Goal: Find specific page/section: Find specific page/section

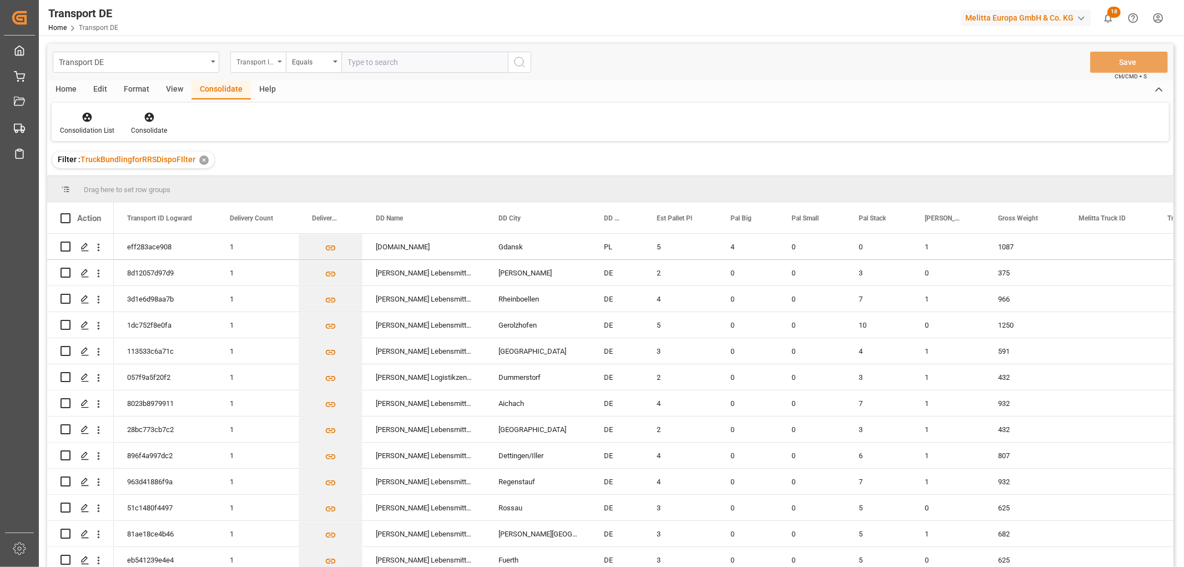
click at [256, 54] on div "Transport ID Logward" at bounding box center [255, 60] width 38 height 13
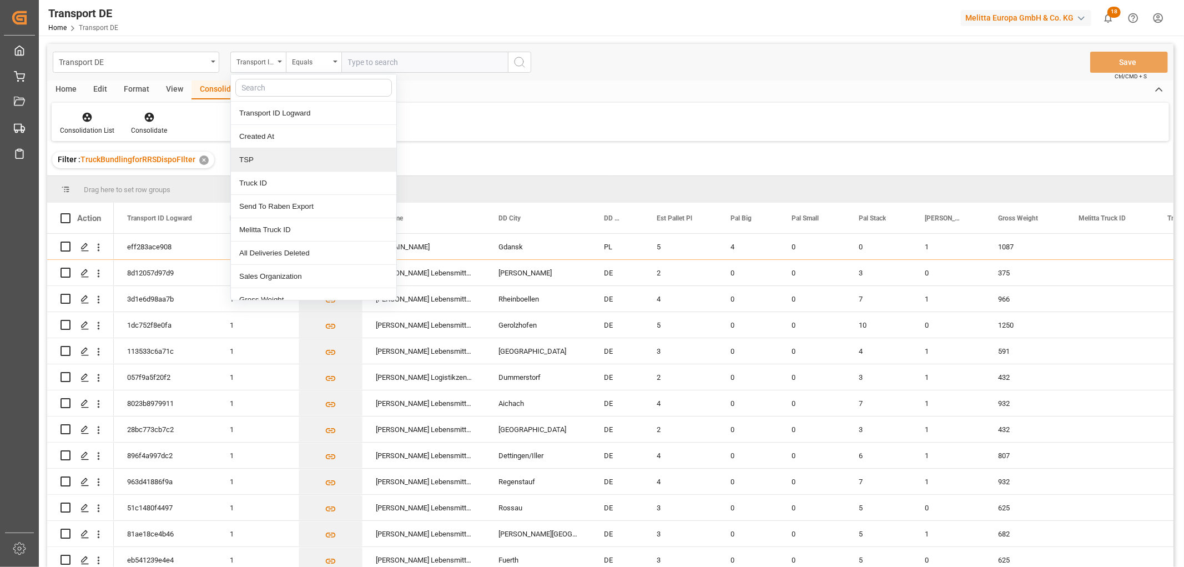
click at [255, 157] on div "TSP" at bounding box center [313, 159] width 165 height 23
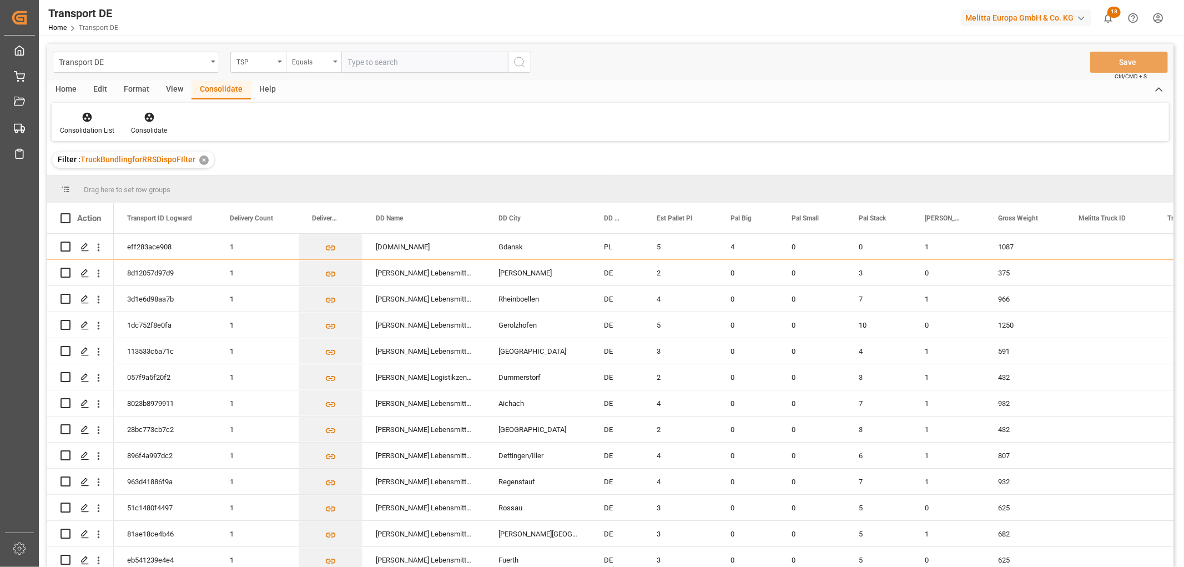
click at [315, 63] on div "Equals" at bounding box center [311, 60] width 38 height 13
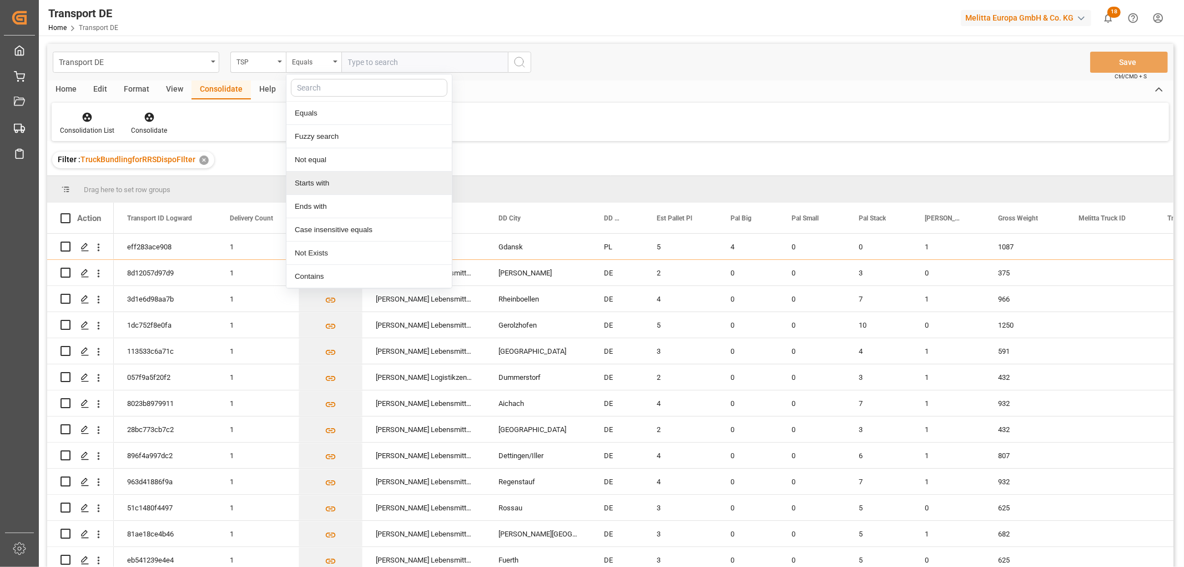
click at [335, 186] on div "Starts with" at bounding box center [368, 182] width 165 height 23
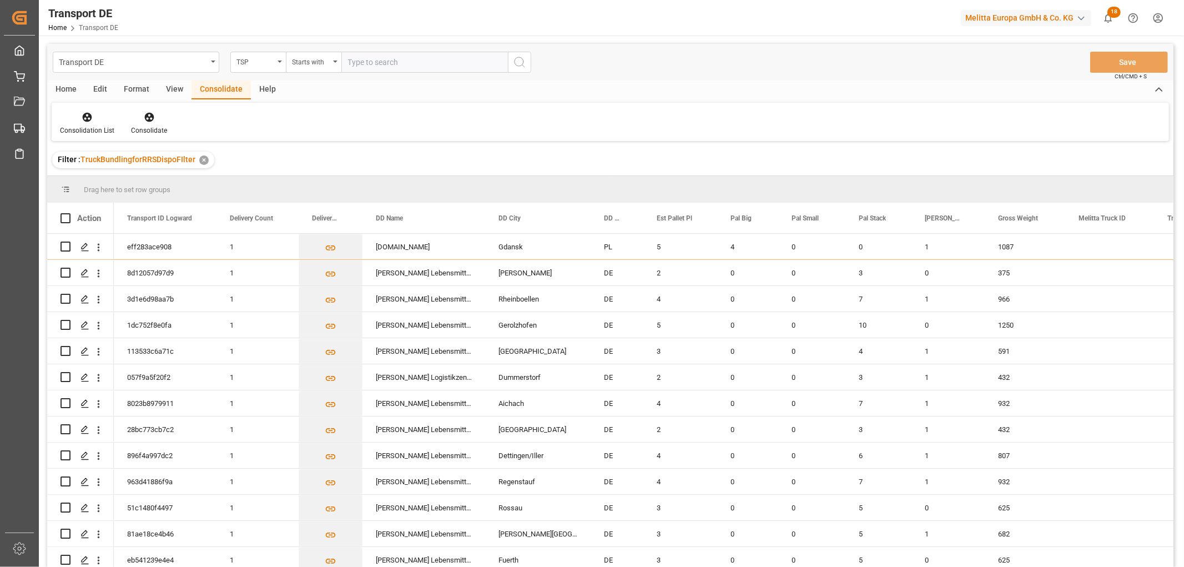
click at [368, 58] on input "text" at bounding box center [424, 62] width 167 height 21
type input "Self pickup DE"
click at [518, 63] on icon "search button" at bounding box center [519, 62] width 13 height 13
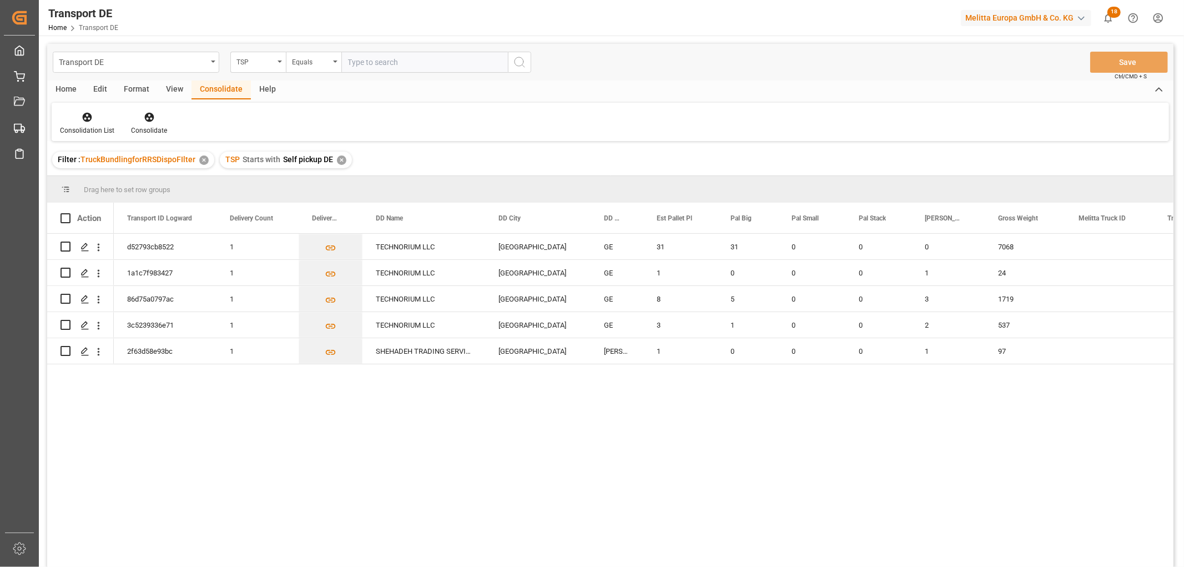
click at [340, 162] on div "✕" at bounding box center [341, 159] width 9 height 9
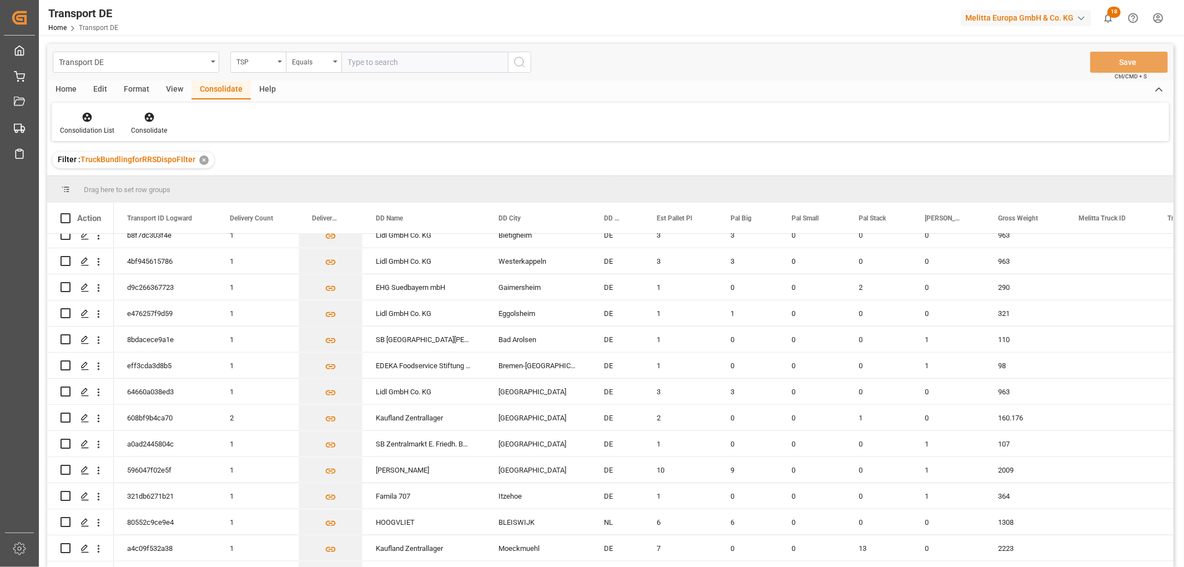
scroll to position [1048, 0]
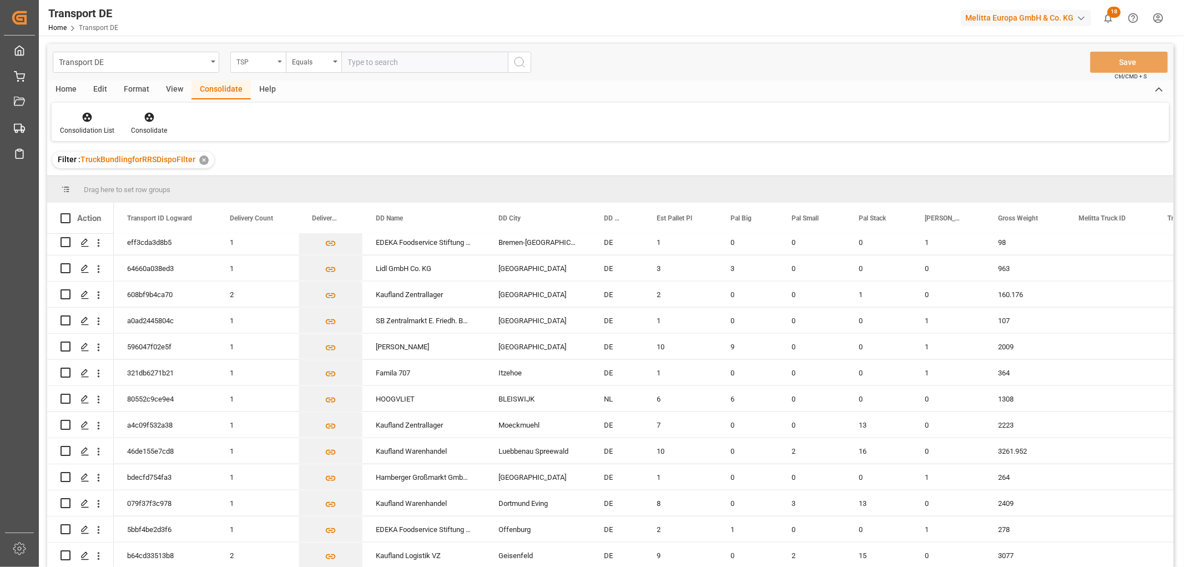
click at [253, 64] on div "TSP" at bounding box center [255, 60] width 38 height 13
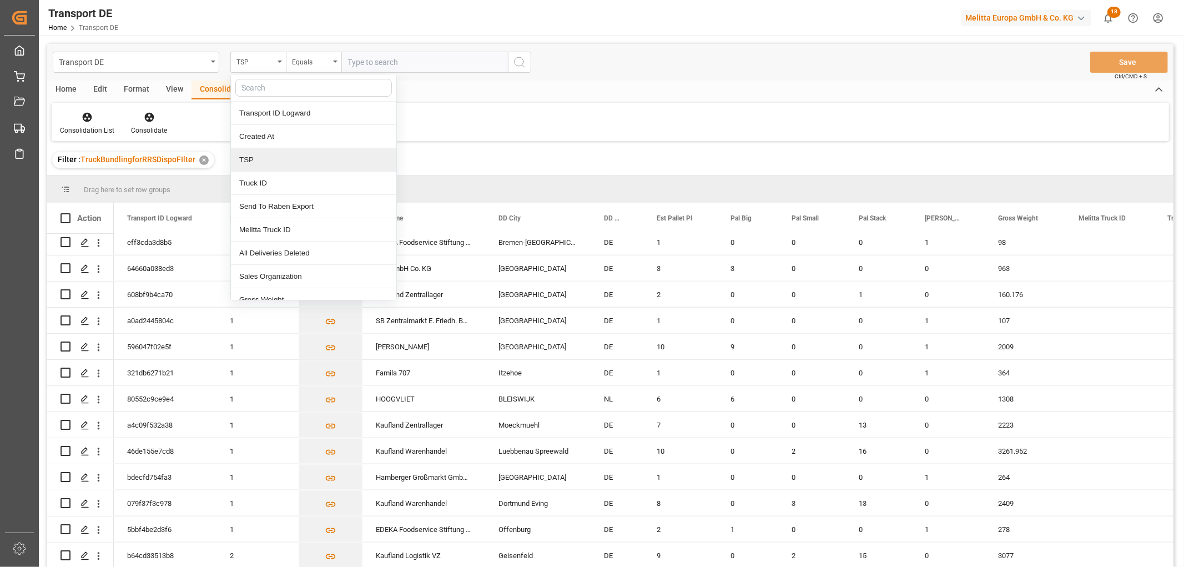
click at [258, 158] on div "TSP" at bounding box center [313, 159] width 165 height 23
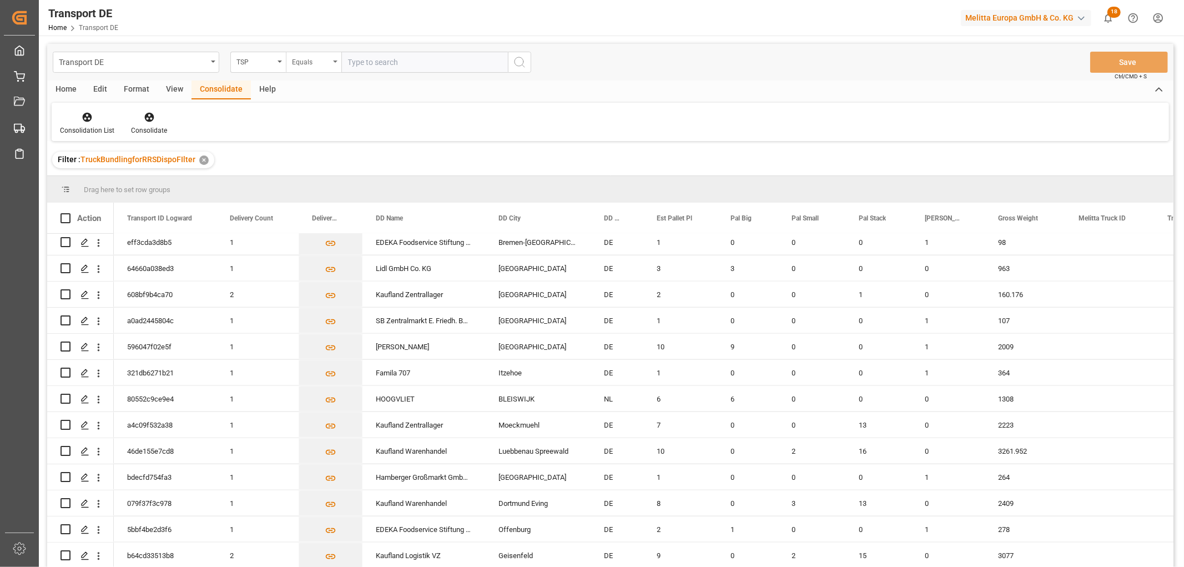
click at [297, 58] on div "Equals" at bounding box center [311, 60] width 38 height 13
click at [305, 184] on div "Starts with" at bounding box center [368, 182] width 165 height 23
click at [405, 62] on input "text" at bounding box center [424, 62] width 167 height 21
type input "LIT DE"
click at [519, 62] on icon "search button" at bounding box center [519, 62] width 13 height 13
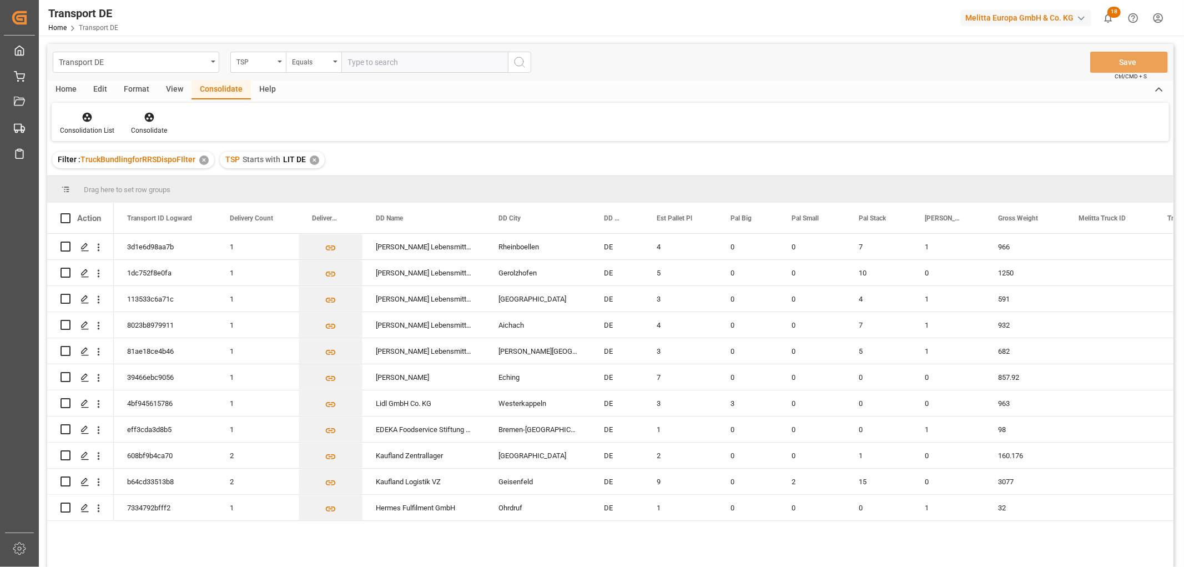
click at [312, 162] on div "✕" at bounding box center [314, 159] width 9 height 9
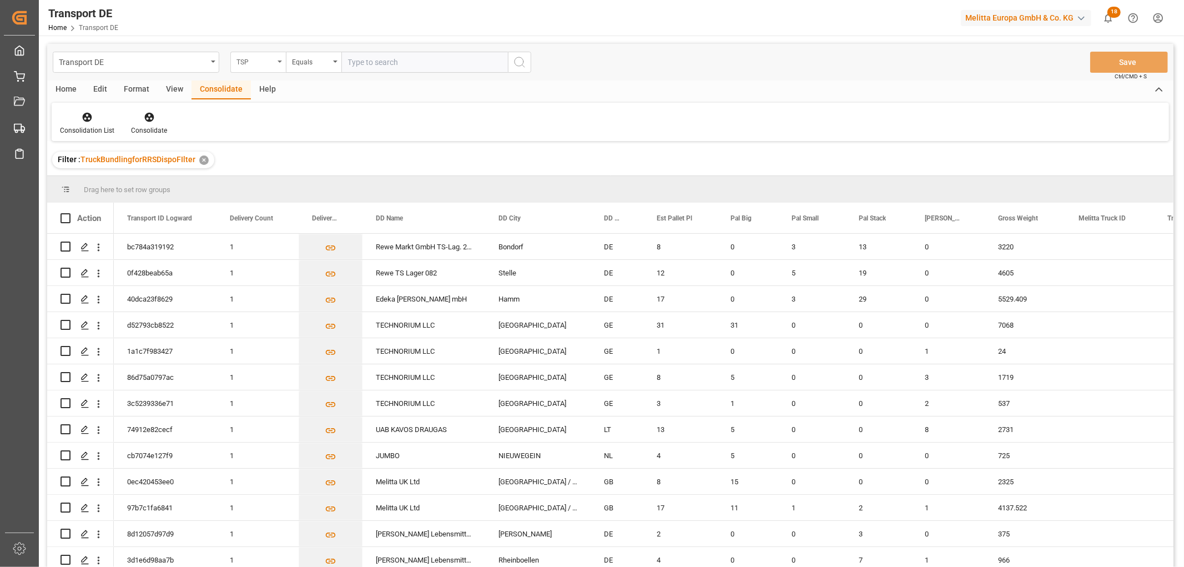
click at [257, 63] on div "TSP" at bounding box center [255, 60] width 38 height 13
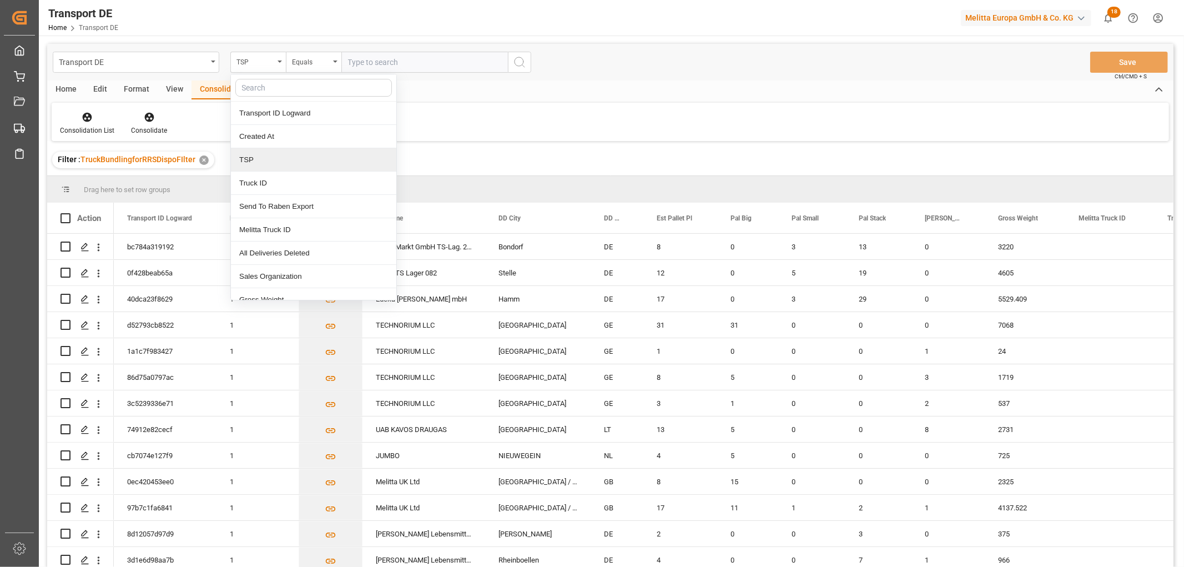
click at [253, 159] on div "TSP" at bounding box center [313, 159] width 165 height 23
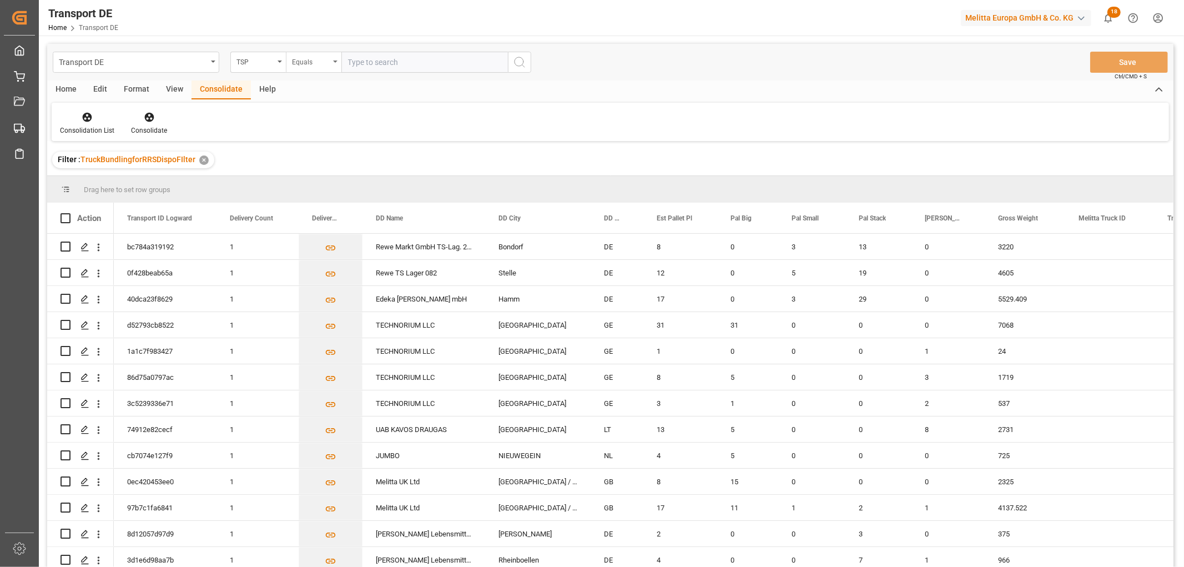
click at [323, 65] on div "Equals" at bounding box center [311, 60] width 38 height 13
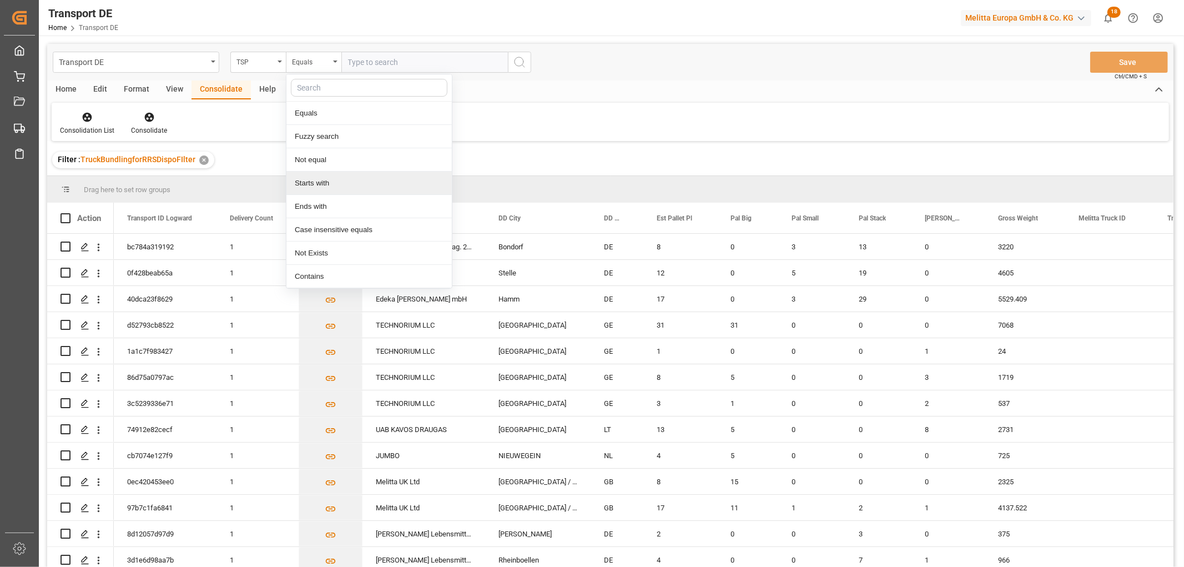
click at [312, 187] on div "Starts with" at bounding box center [368, 182] width 165 height 23
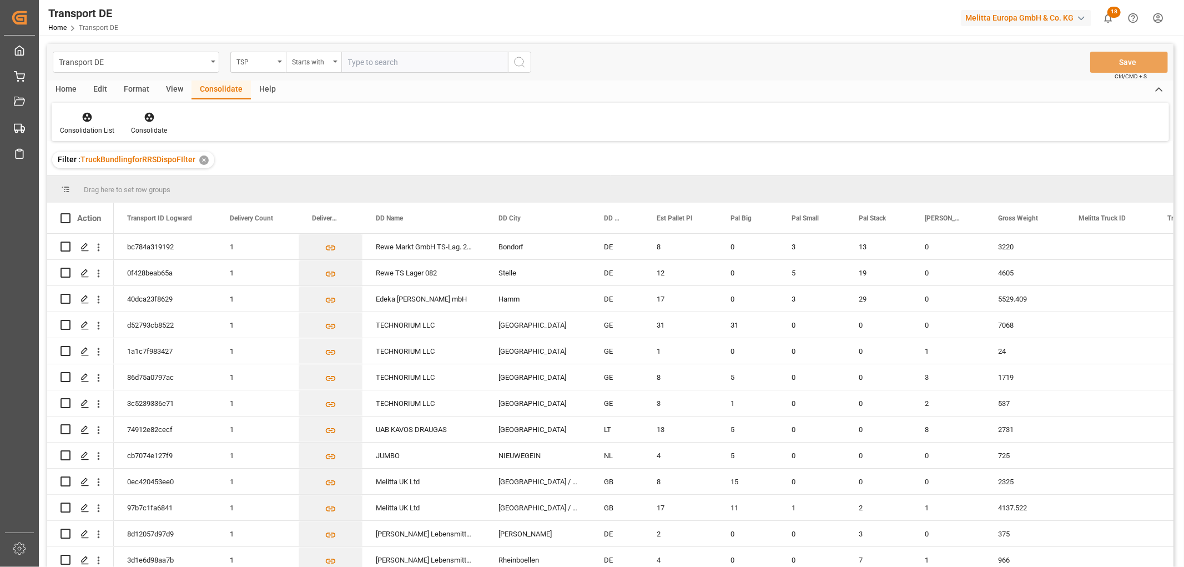
click at [366, 63] on input "text" at bounding box center [424, 62] width 167 height 21
type input "[PERSON_NAME]"
click at [521, 63] on icon "search button" at bounding box center [519, 62] width 13 height 13
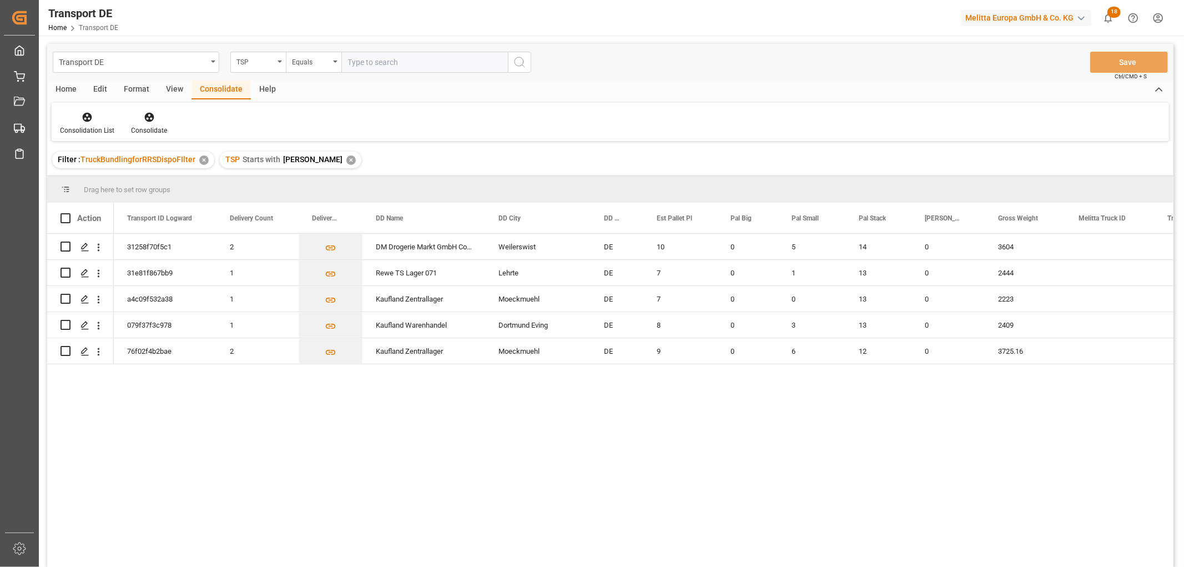
click at [346, 161] on div "✕" at bounding box center [350, 159] width 9 height 9
